Goal: Navigation & Orientation: Find specific page/section

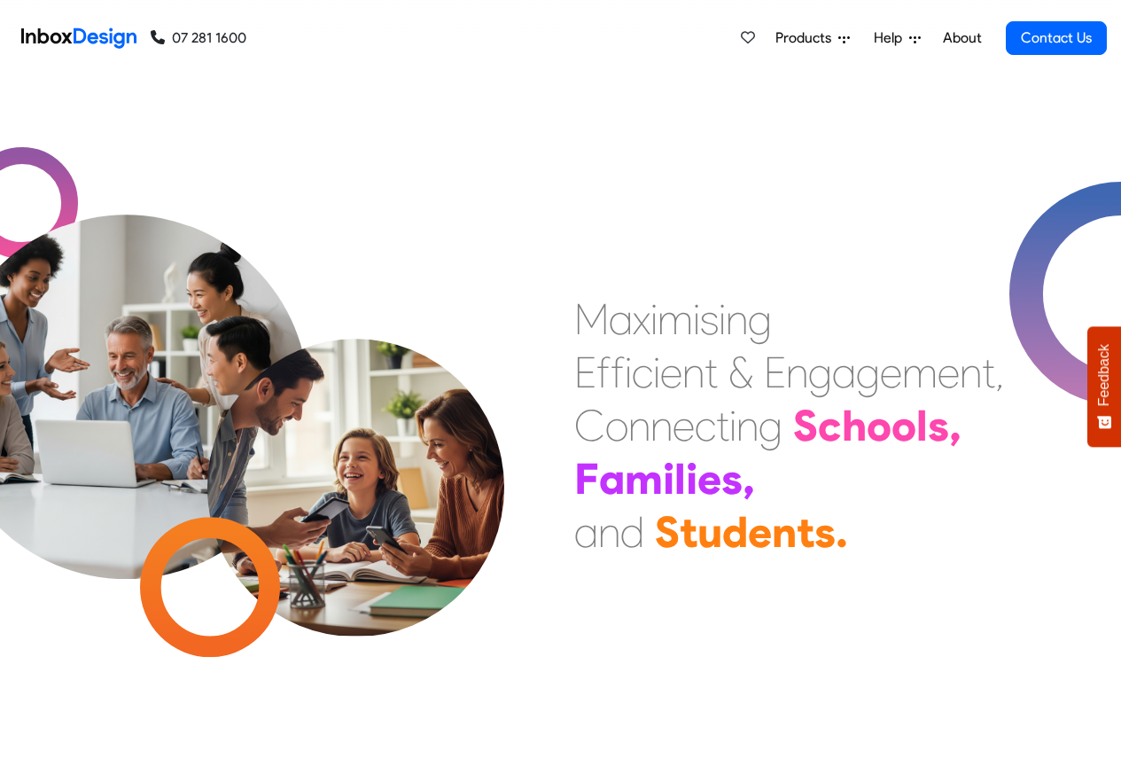
click at [824, 38] on span "Products" at bounding box center [807, 37] width 63 height 21
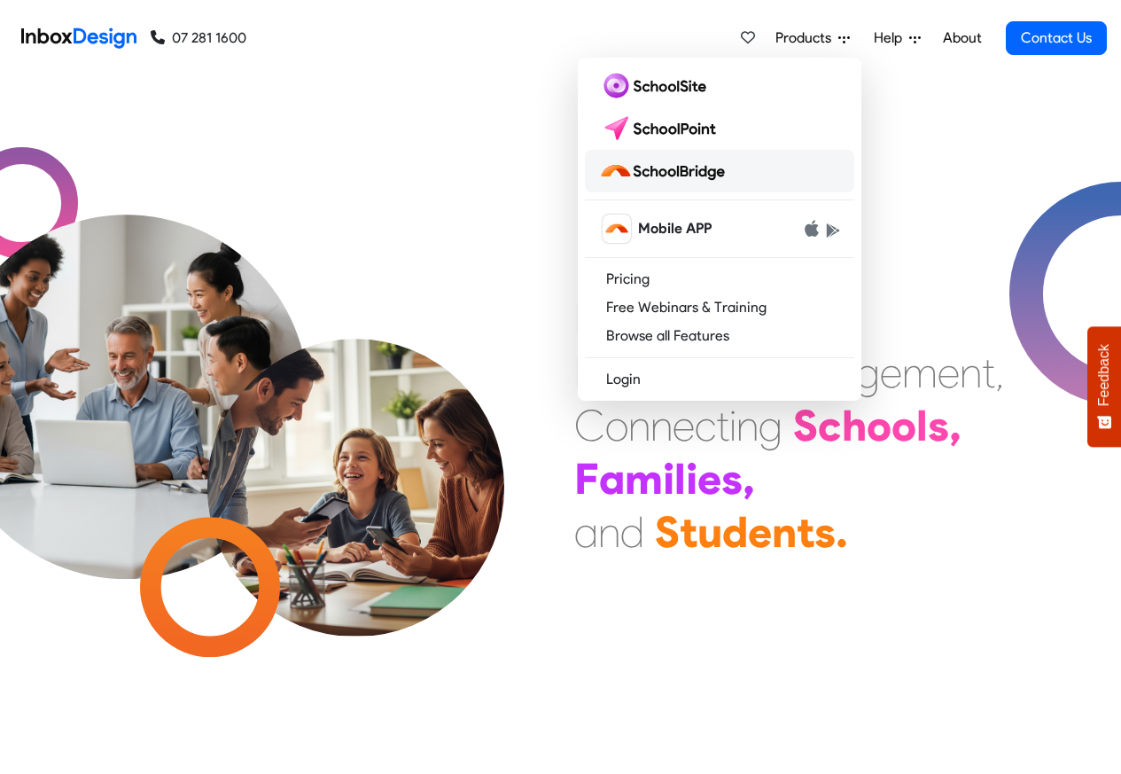
click at [685, 172] on img at bounding box center [665, 171] width 133 height 28
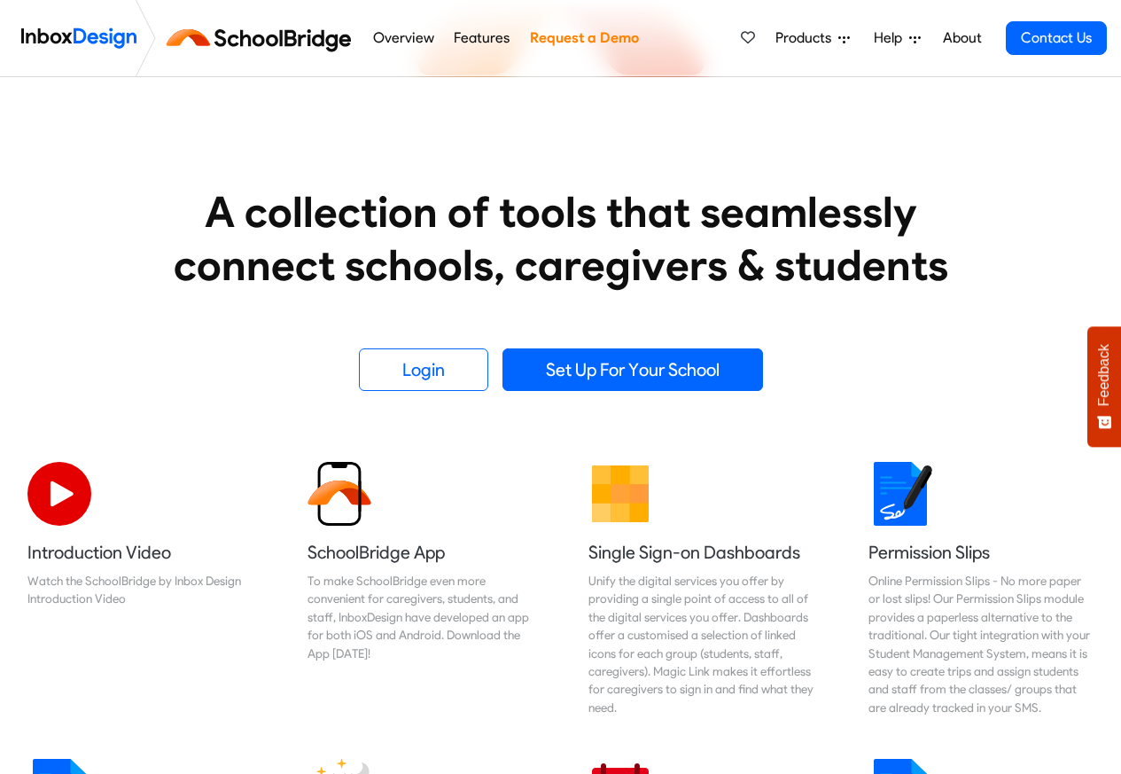
scroll to position [213, 0]
